Goal: Find specific page/section: Find specific page/section

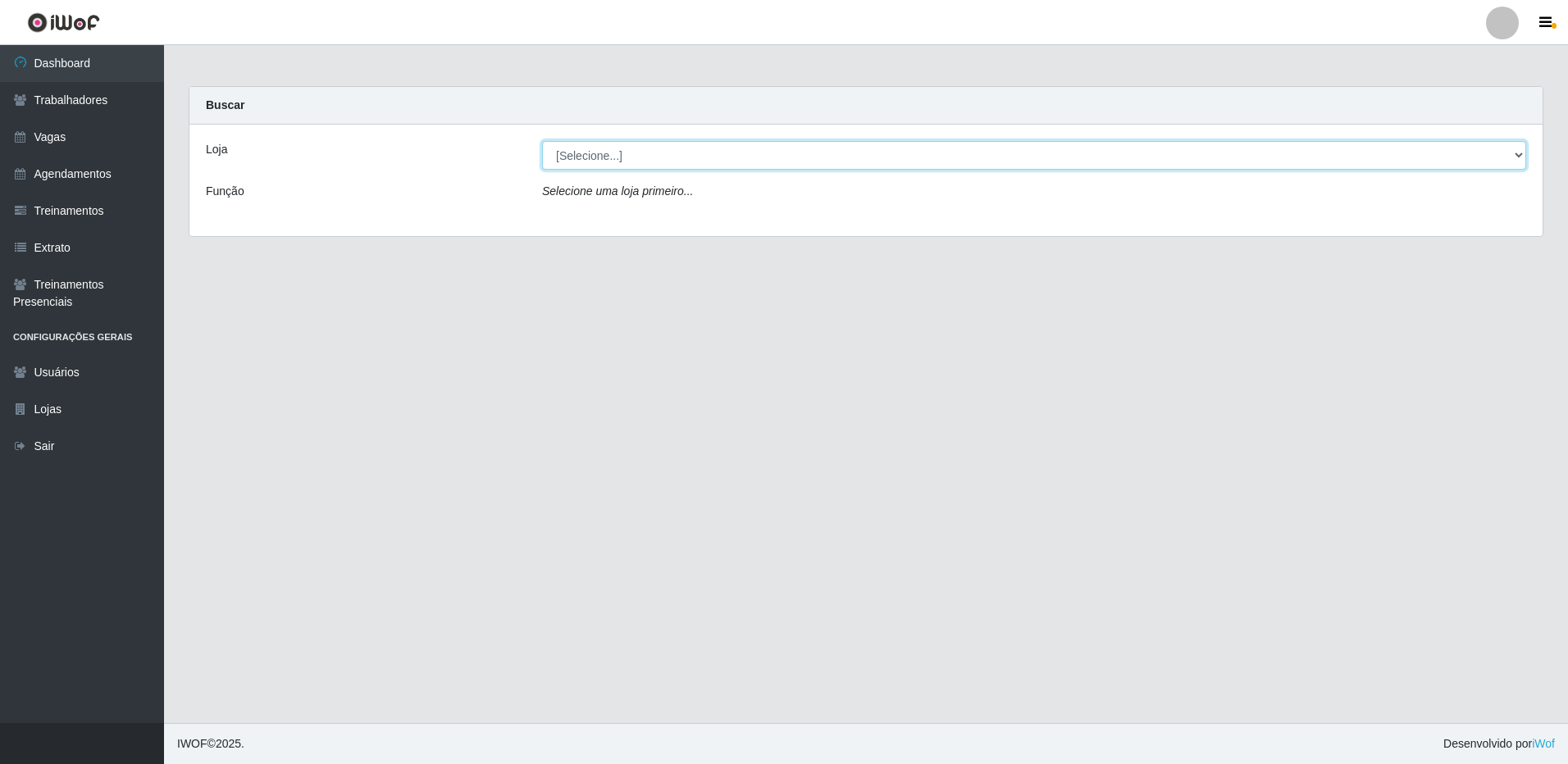
click at [617, 152] on select "[Selecione...] [GEOGRAPHIC_DATA] - [GEOGRAPHIC_DATA]" at bounding box center [1033, 155] width 984 height 28
select select "524"
click at [542, 141] on select "[Selecione...] [GEOGRAPHIC_DATA] - [GEOGRAPHIC_DATA]" at bounding box center [1033, 155] width 984 height 28
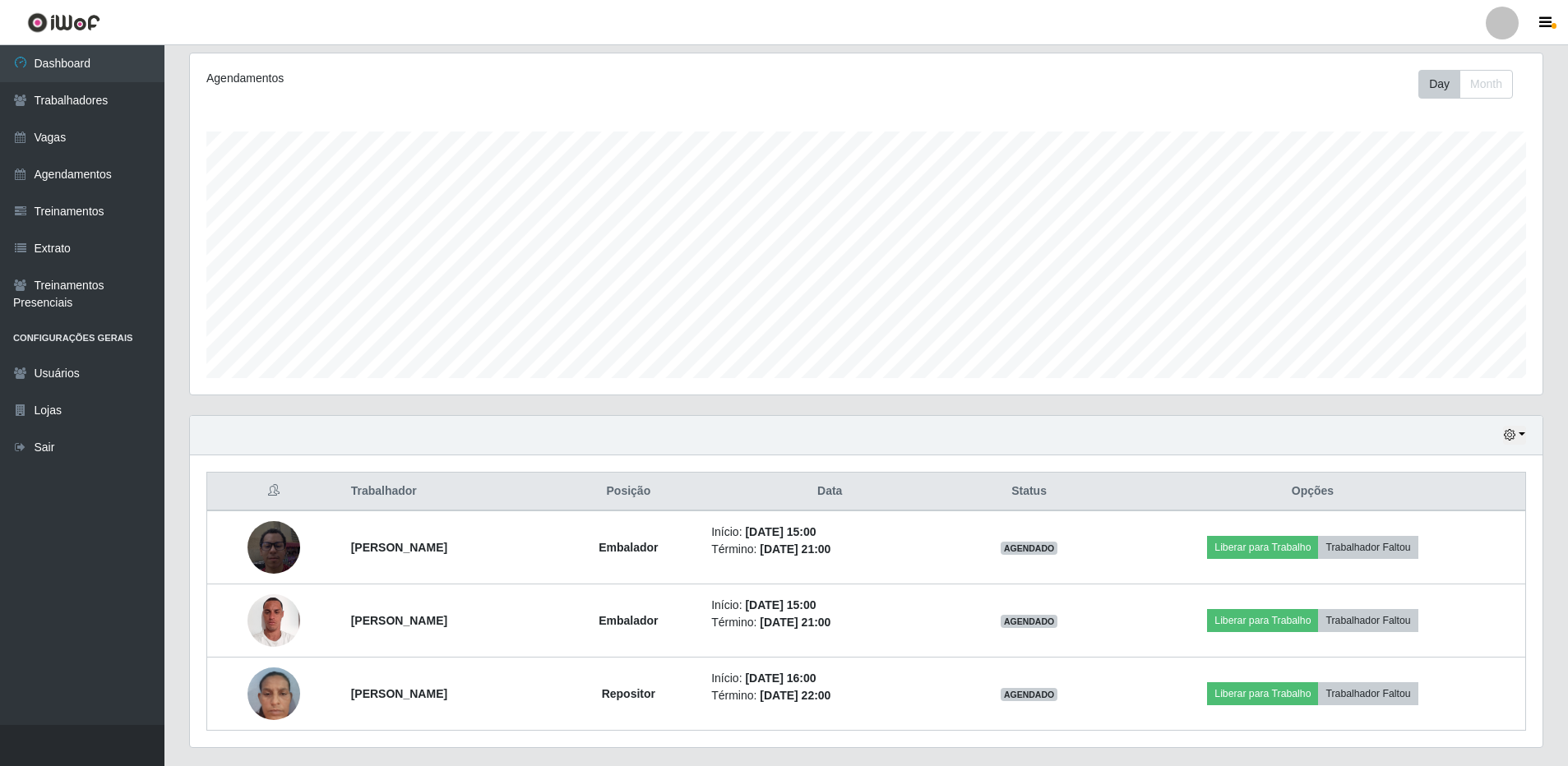
scroll to position [252, 0]
